Goal: Answer question/provide support

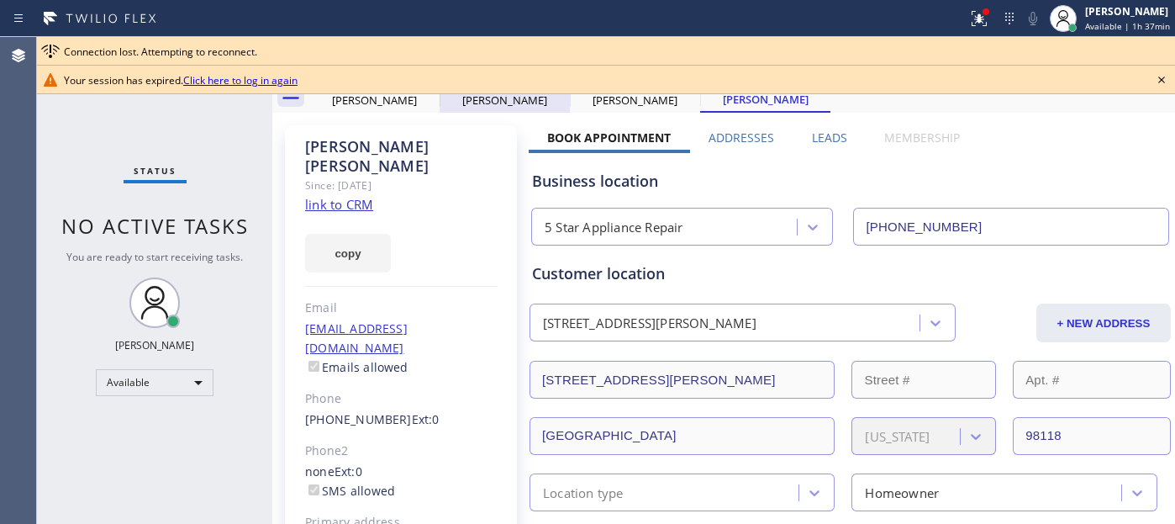
drag, startPoint x: 0, startPoint y: 0, endPoint x: 449, endPoint y: 108, distance: 461.4
click at [449, 108] on div "outbound Jane Anderson" at bounding box center [504, 94] width 127 height 38
type input "[PHONE_NUMBER]"
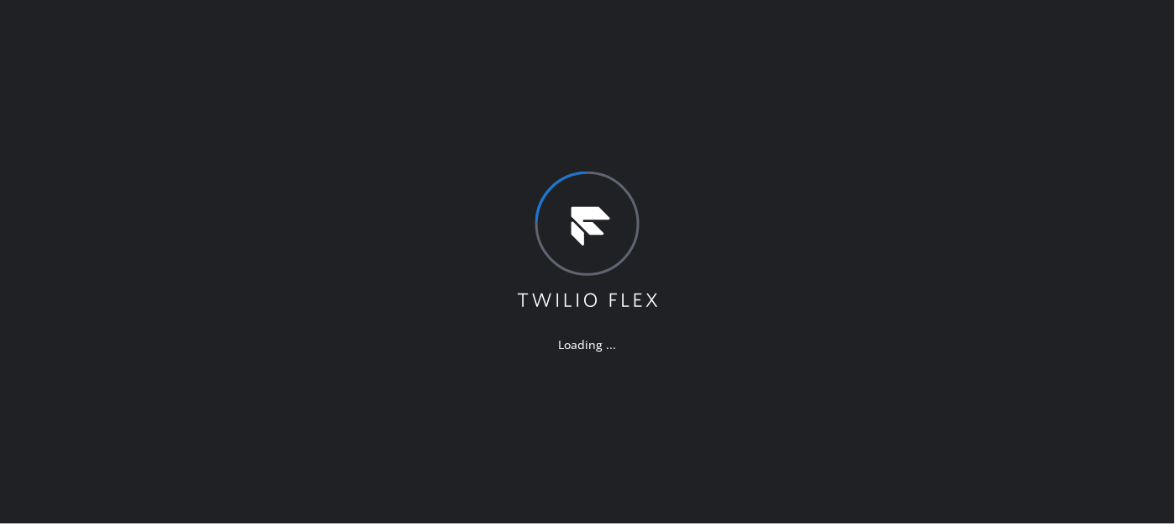
click at [413, 115] on div "Loading ..." at bounding box center [587, 262] width 1175 height 524
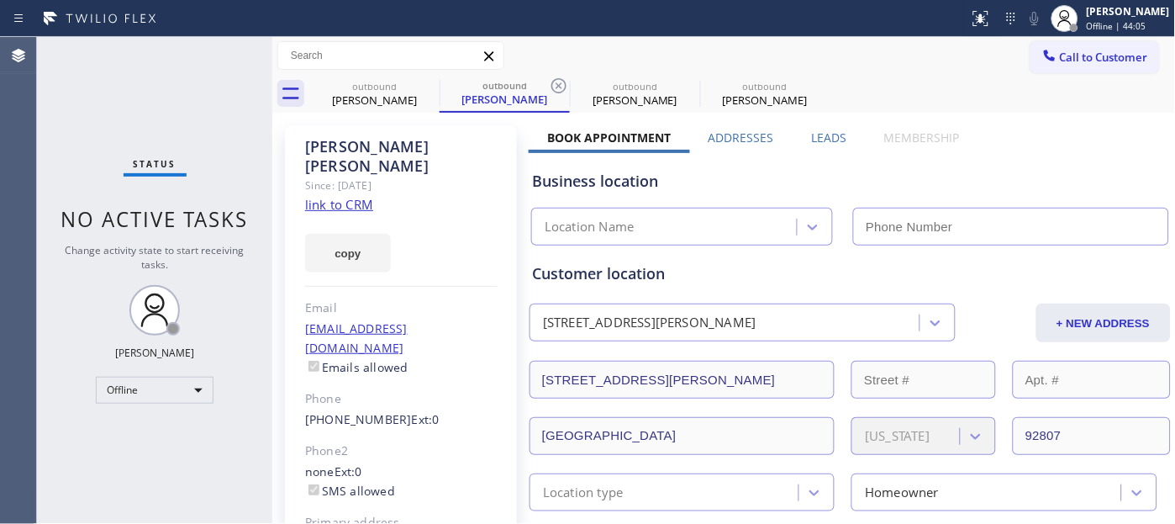
type input "[PHONE_NUMBER]"
click at [1099, 32] on div "[PERSON_NAME] Offline | 44:05" at bounding box center [1129, 17] width 92 height 29
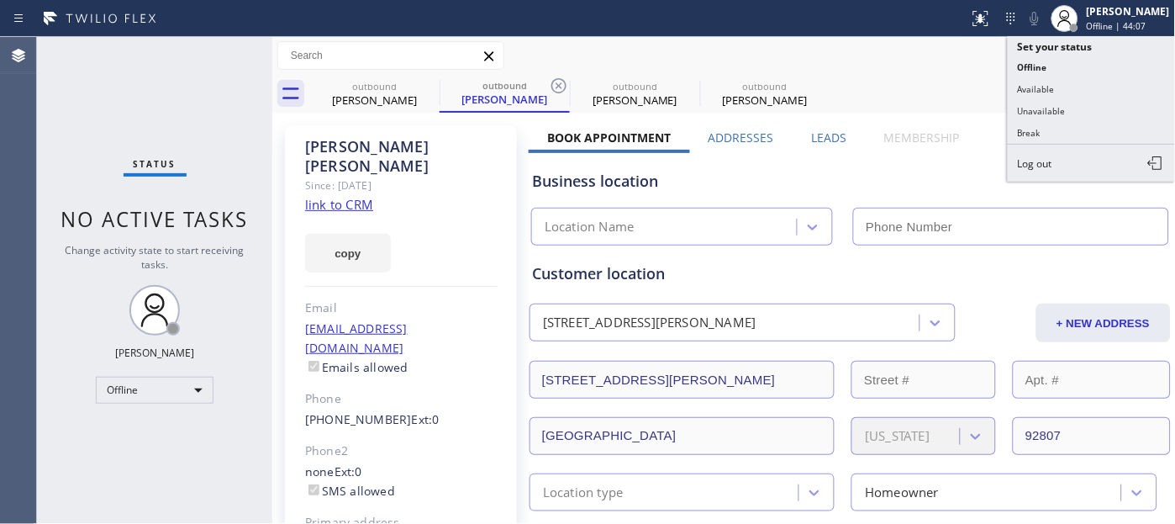
click at [960, 139] on div "Membership" at bounding box center [922, 141] width 113 height 24
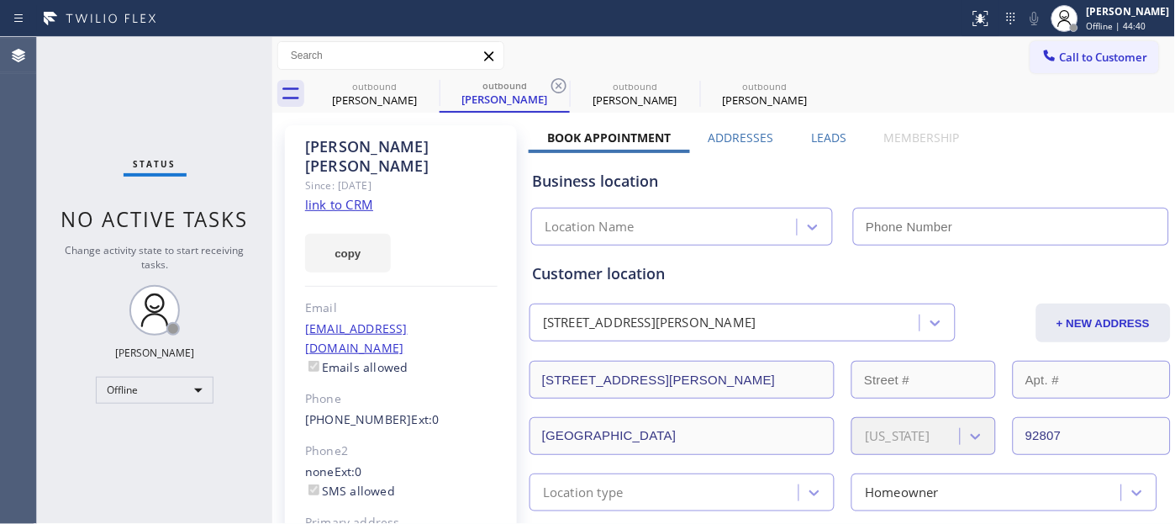
click at [412, 177] on div "[PERSON_NAME] Since: [DATE] link to CRM copy Email [EMAIL_ADDRESS][DOMAIN_NAME]…" at bounding box center [401, 394] width 232 height 539
